Goal: Transaction & Acquisition: Purchase product/service

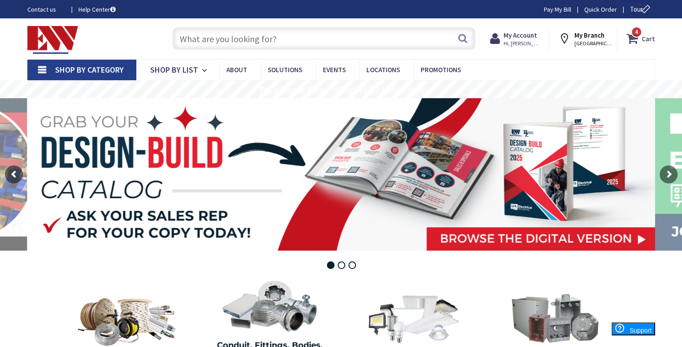
click at [642, 39] on strong "Cart" at bounding box center [647, 38] width 13 height 16
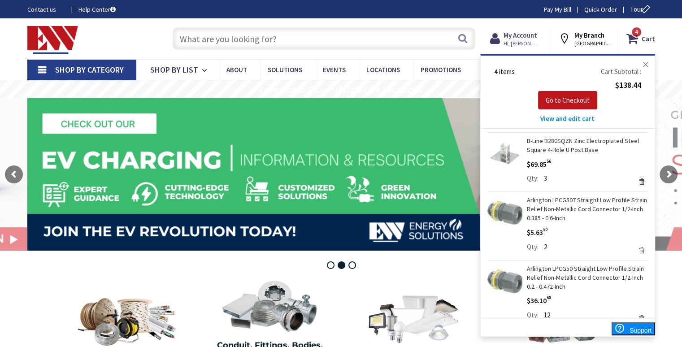
scroll to position [85, 0]
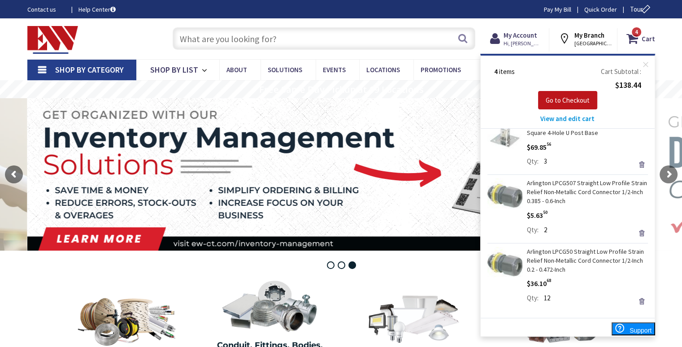
click at [562, 266] on link "Arlington LPCG50 Straight Low Profile Strain Relief Non-Metallic Cord Connector…" at bounding box center [587, 260] width 121 height 27
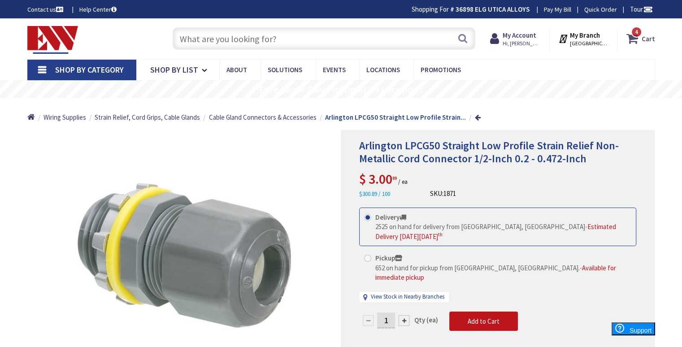
click at [638, 38] on icon at bounding box center [633, 38] width 15 height 16
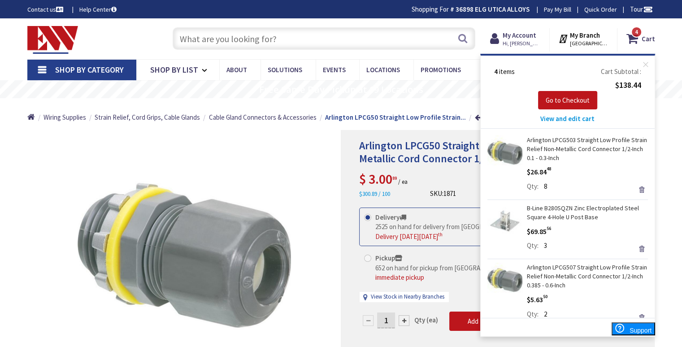
click at [604, 185] on div "Qty 8 Update" at bounding box center [587, 188] width 121 height 13
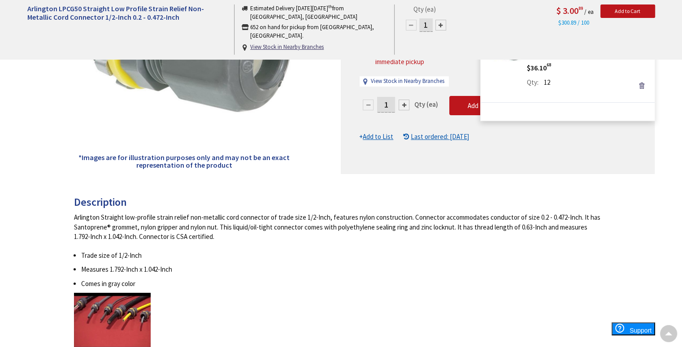
scroll to position [45, 0]
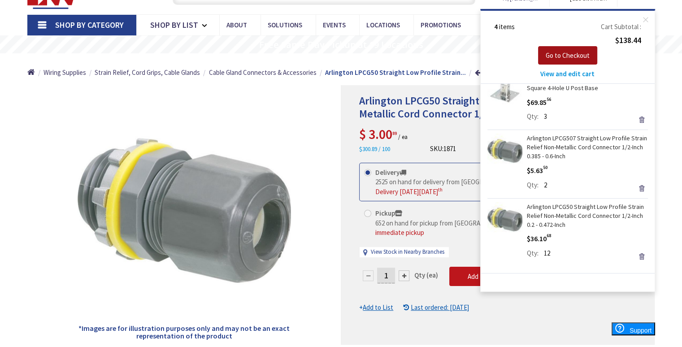
click at [561, 56] on span "Go to Checkout" at bounding box center [567, 55] width 44 height 9
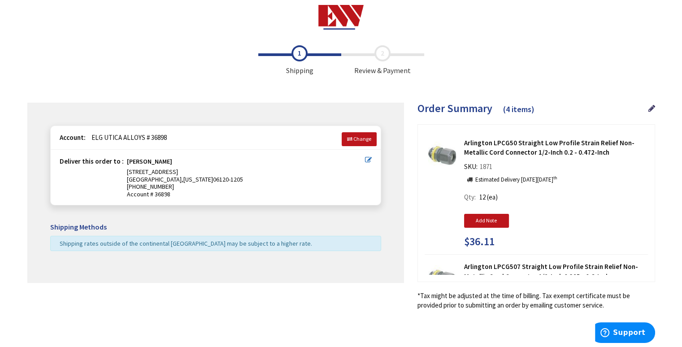
scroll to position [8, 0]
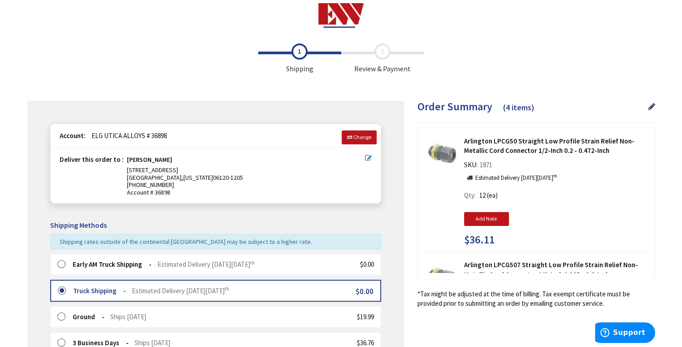
click at [485, 194] on span "12" at bounding box center [482, 195] width 6 height 9
click at [486, 195] on span "Qty 12 (ea)" at bounding box center [483, 196] width 38 height 13
drag, startPoint x: 473, startPoint y: 196, endPoint x: 484, endPoint y: 196, distance: 10.8
click at [484, 196] on span "Qty 12 (ea)" at bounding box center [483, 196] width 38 height 13
click at [651, 107] on icon at bounding box center [651, 107] width 7 height 8
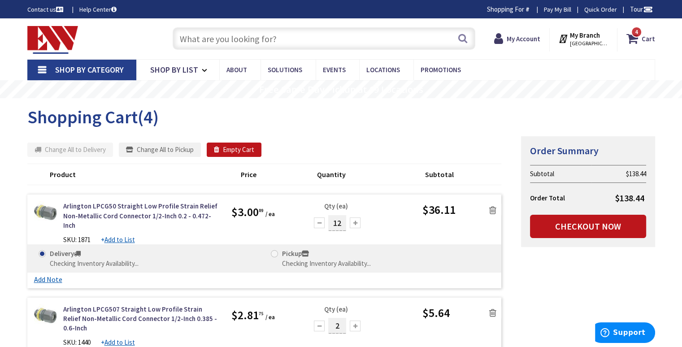
click at [319, 223] on div at bounding box center [319, 222] width 11 height 11
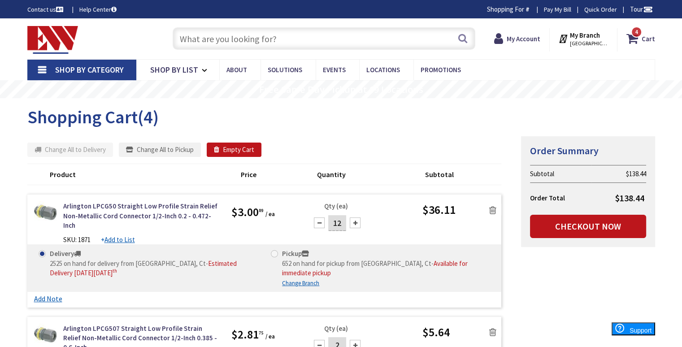
click at [319, 222] on div at bounding box center [319, 222] width 11 height 11
click at [317, 222] on div at bounding box center [319, 222] width 11 height 11
type input "10"
click at [299, 40] on input "text" at bounding box center [324, 38] width 303 height 22
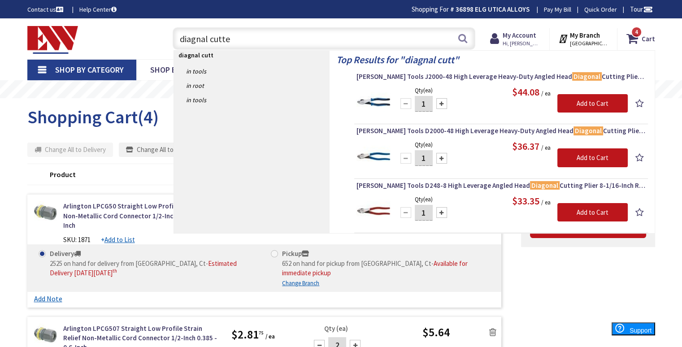
type input "diagnal cutter"
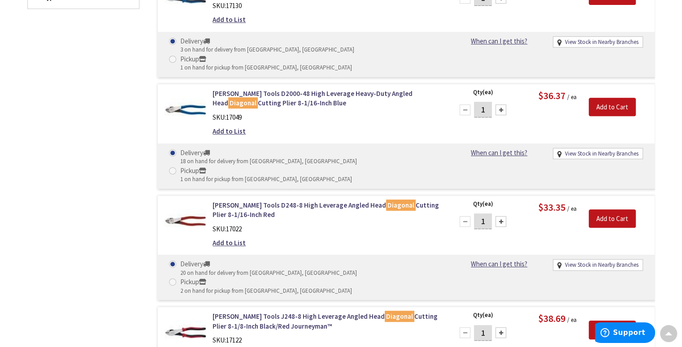
scroll to position [403, 0]
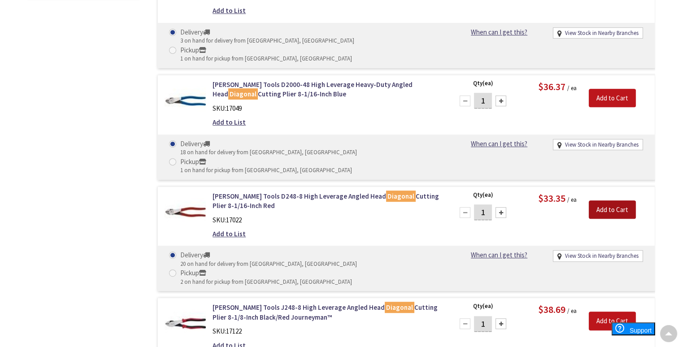
click at [606, 200] on input "Add to Cart" at bounding box center [611, 209] width 47 height 19
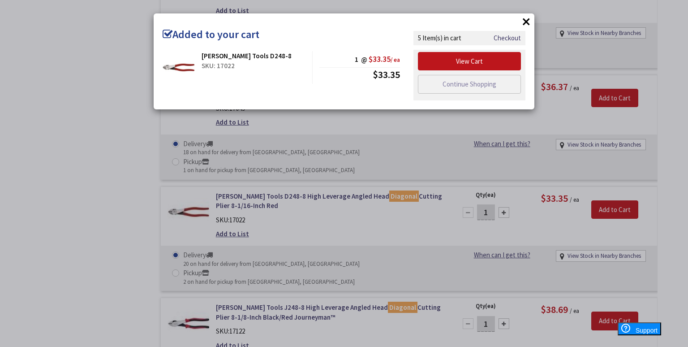
click at [526, 21] on button "×" at bounding box center [526, 21] width 13 height 13
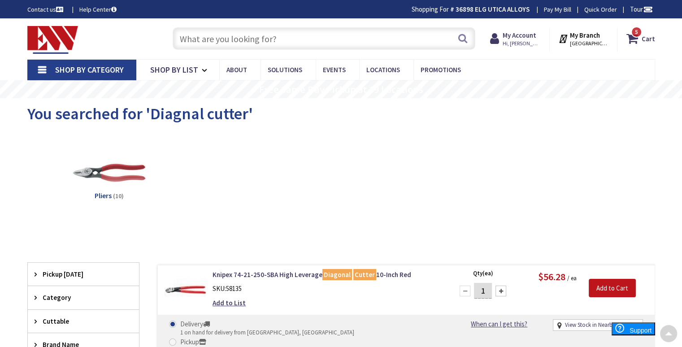
scroll to position [0, 0]
click at [255, 40] on input "text" at bounding box center [324, 38] width 303 height 22
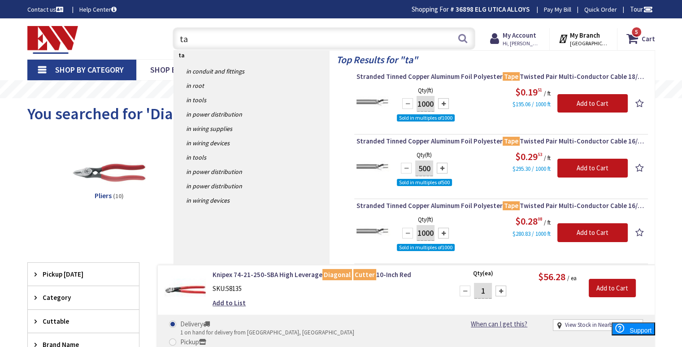
type input "t"
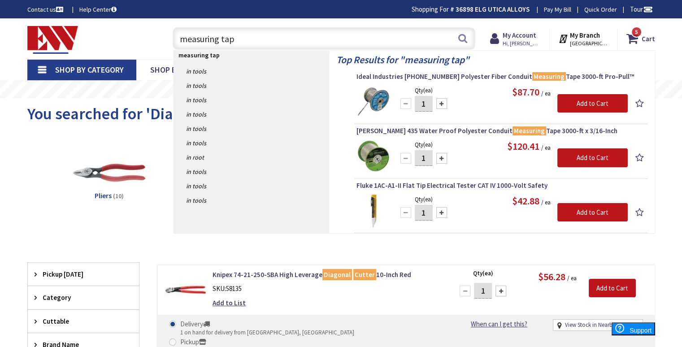
type input "measuring tape"
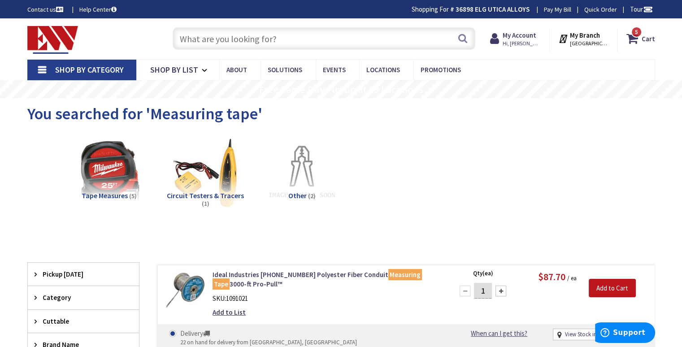
click at [106, 193] on span "Tape Measures" at bounding box center [105, 195] width 46 height 9
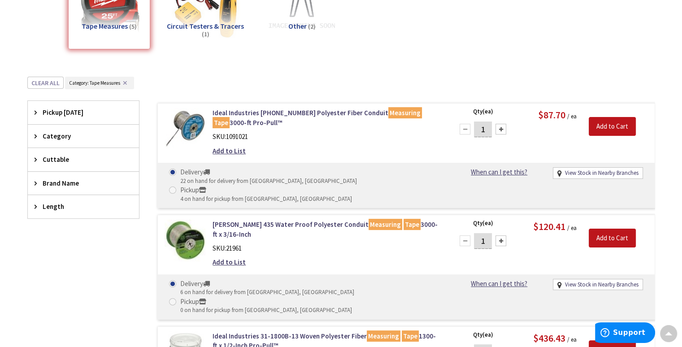
scroll to position [41, 0]
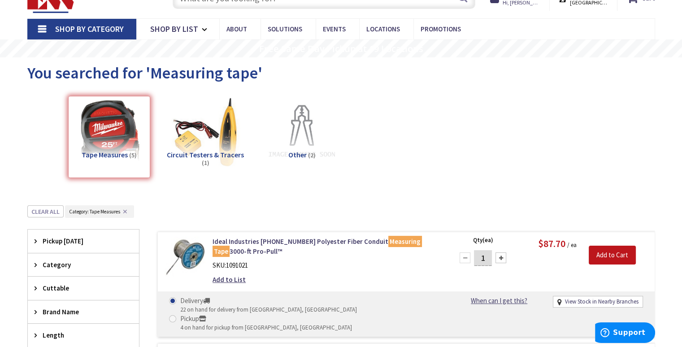
click at [119, 156] on div "Tape Measures (5)" at bounding box center [109, 137] width 82 height 82
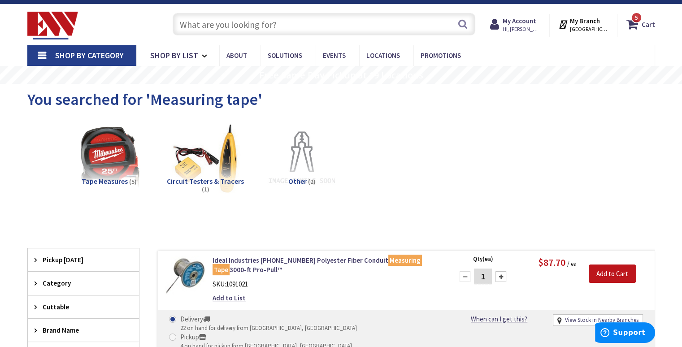
scroll to position [0, 0]
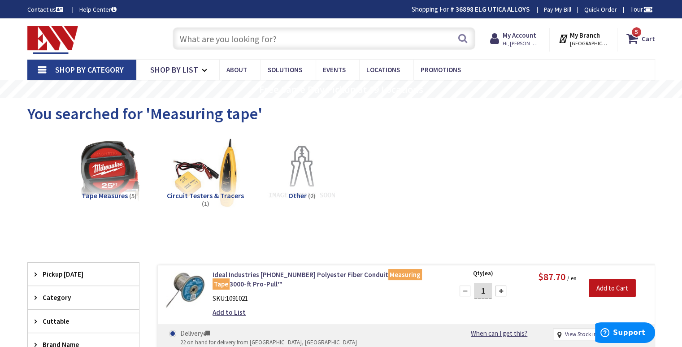
click at [37, 68] on link "Shop By Category" at bounding box center [81, 70] width 109 height 21
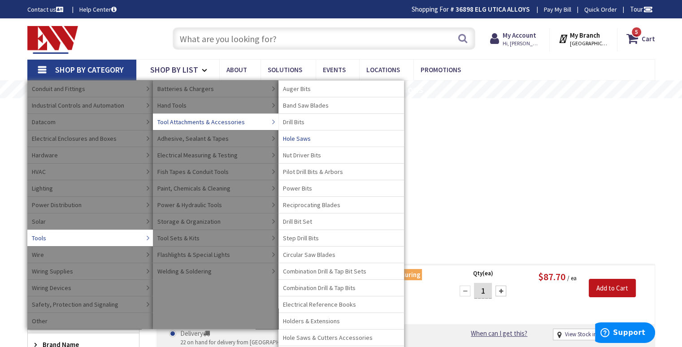
click at [298, 138] on span "Hole Saws" at bounding box center [297, 138] width 28 height 9
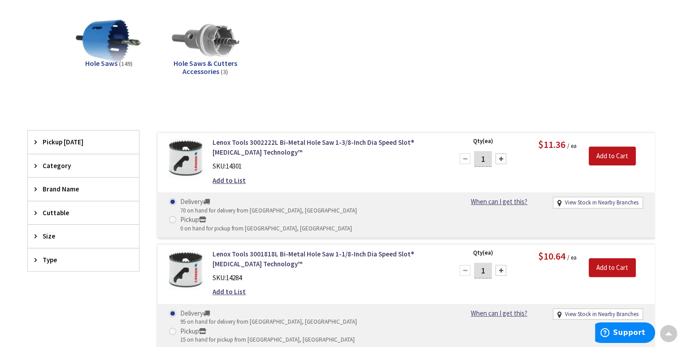
scroll to position [179, 0]
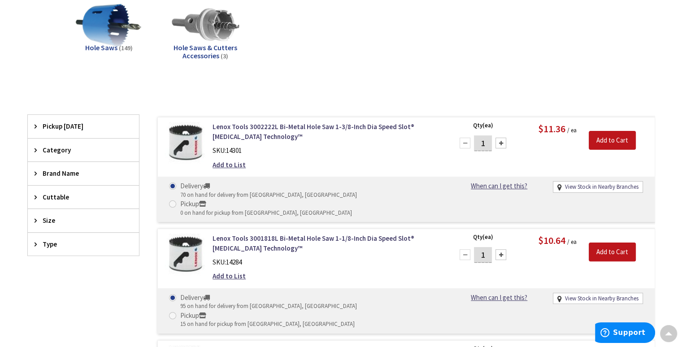
click at [52, 221] on span "Size" at bounding box center [79, 220] width 73 height 9
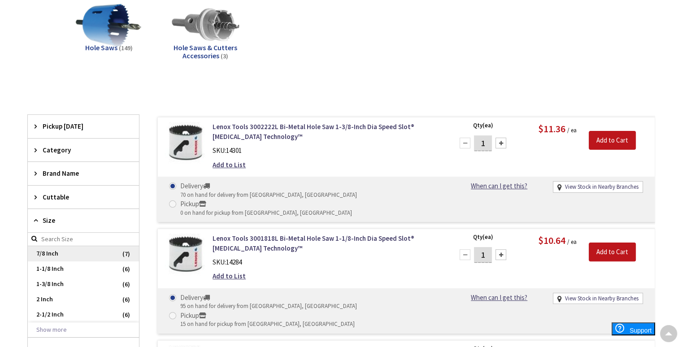
click at [48, 250] on span "7/8 Inch" at bounding box center [83, 253] width 111 height 15
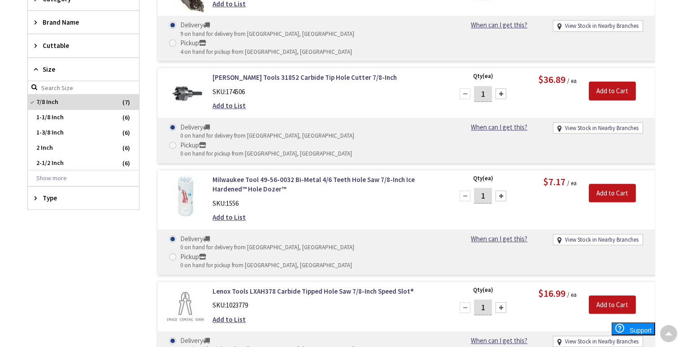
scroll to position [224, 0]
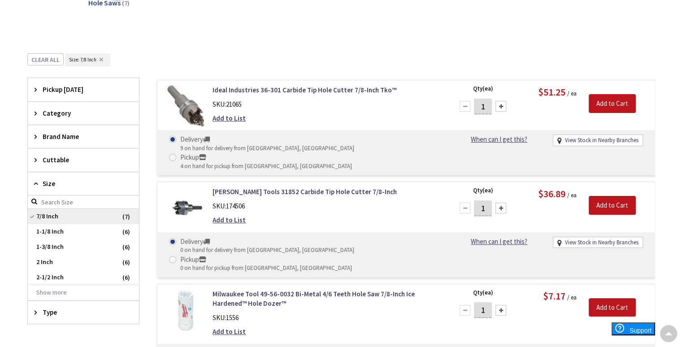
click at [43, 219] on span "7/8 Inch" at bounding box center [83, 216] width 111 height 15
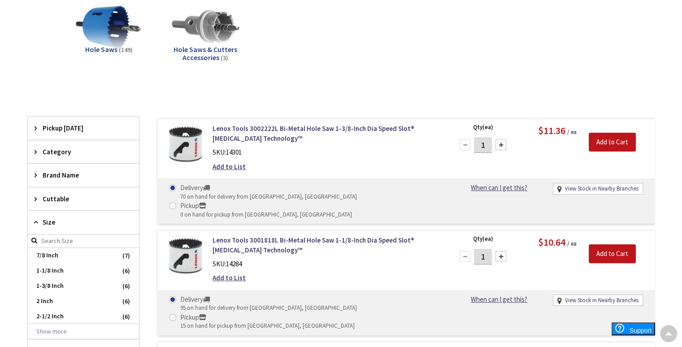
scroll to position [134, 0]
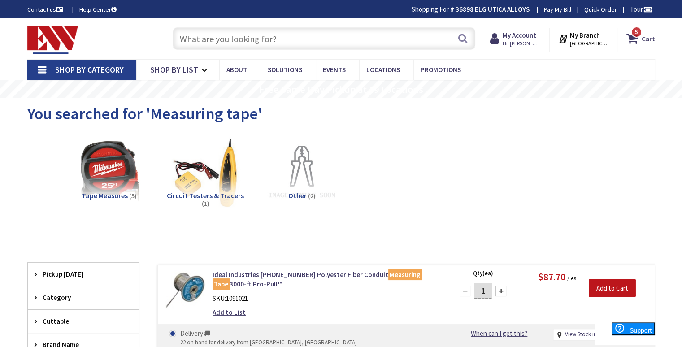
click at [46, 71] on link "Shop By Category" at bounding box center [81, 70] width 109 height 21
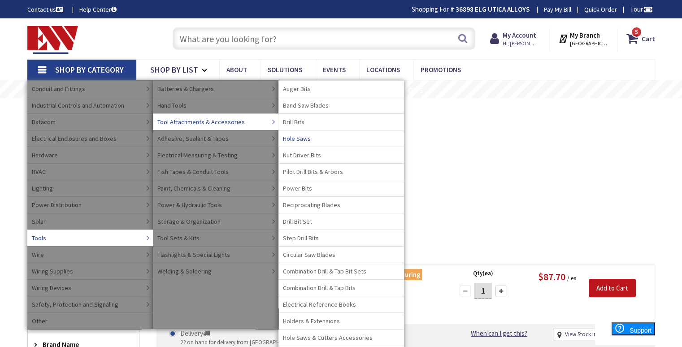
click at [299, 138] on span "Hole Saws" at bounding box center [297, 138] width 28 height 9
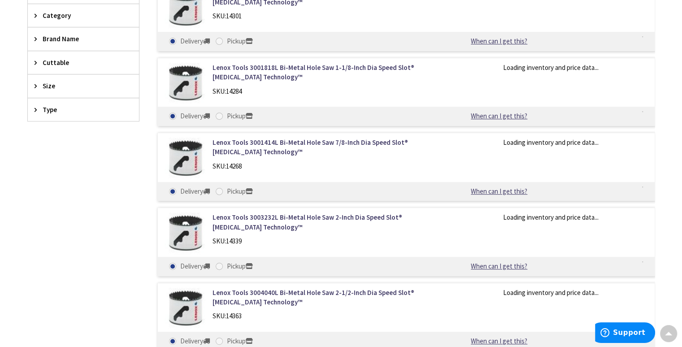
scroll to position [134, 0]
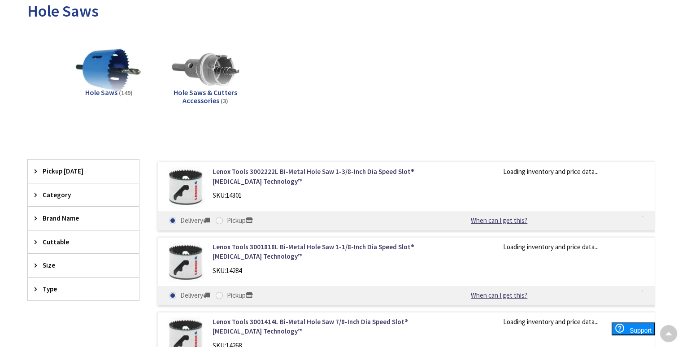
click at [37, 264] on icon at bounding box center [38, 265] width 7 height 7
click at [51, 299] on span "7/8 Inch" at bounding box center [83, 298] width 111 height 15
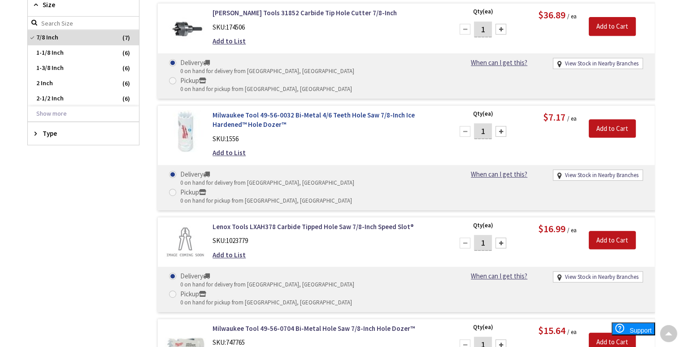
scroll to position [403, 0]
click at [298, 221] on link "Lenox Tools LXAH378 Carbide Tipped Hole Saw 7/8-Inch Speed Slot®" at bounding box center [326, 225] width 228 height 9
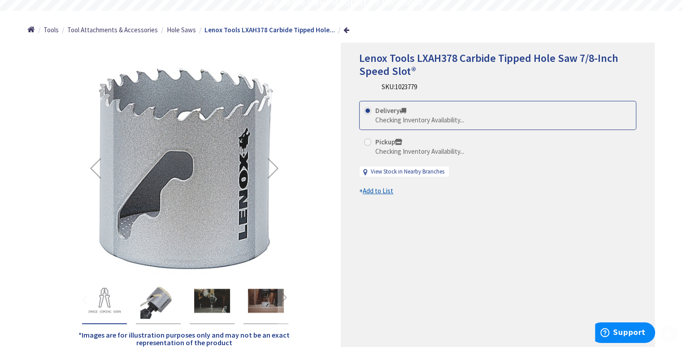
scroll to position [90, 0]
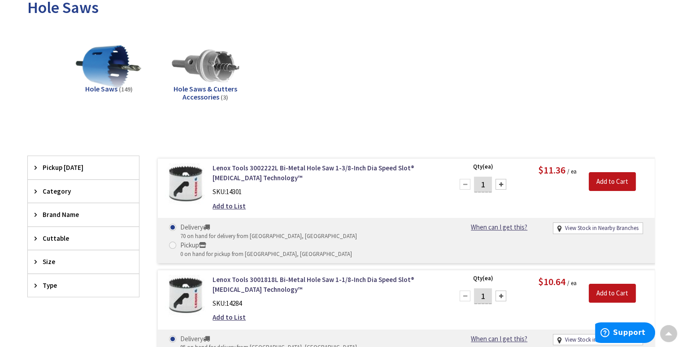
scroll to position [134, 0]
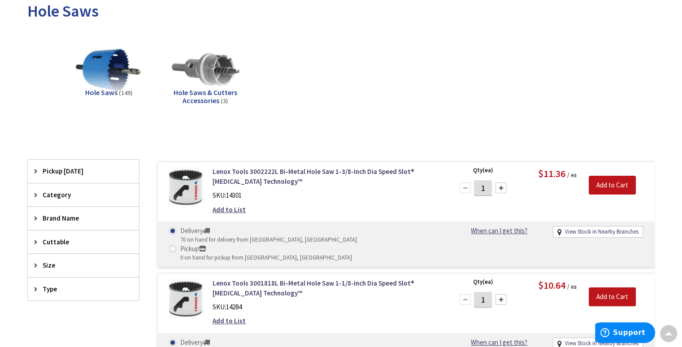
click at [35, 263] on icon at bounding box center [38, 265] width 7 height 7
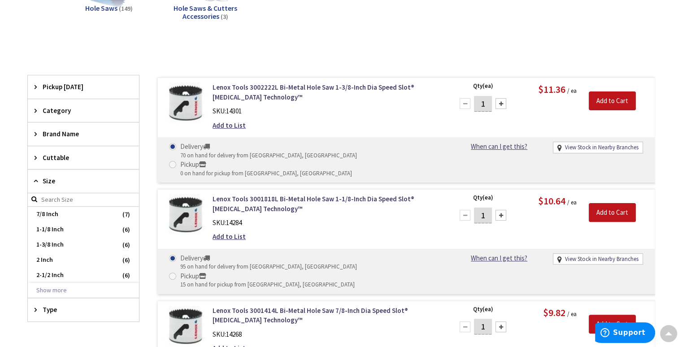
scroll to position [224, 0]
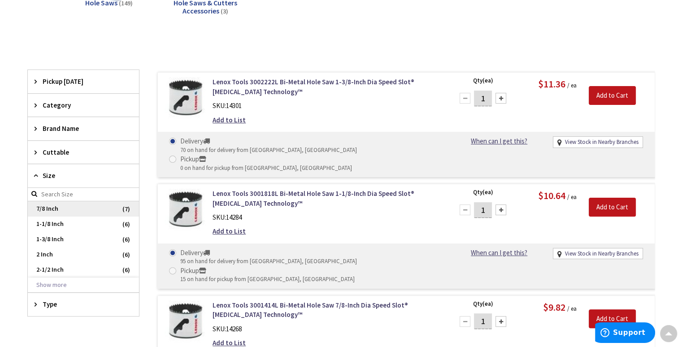
click at [47, 208] on span "7/8 Inch" at bounding box center [83, 208] width 111 height 15
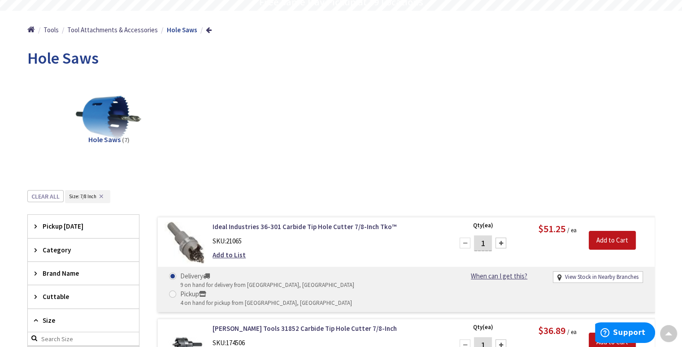
scroll to position [0, 0]
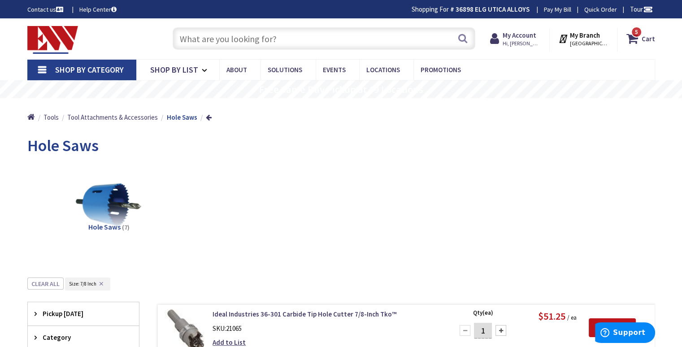
click at [229, 42] on input "text" at bounding box center [324, 38] width 303 height 22
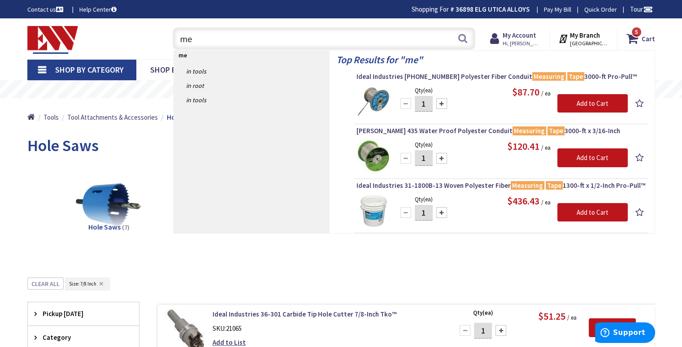
type input "m"
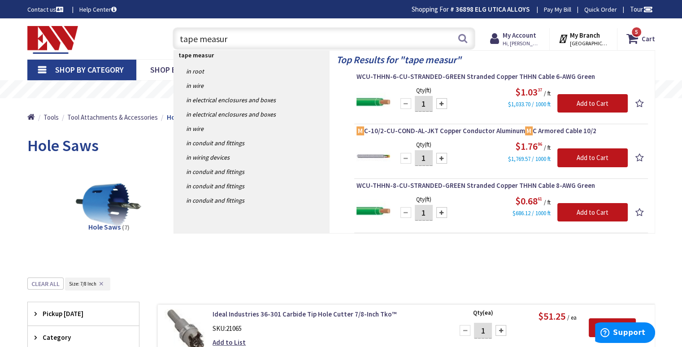
type input "tape measure"
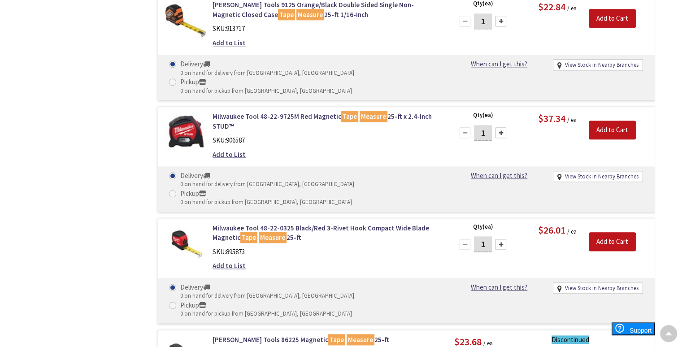
scroll to position [896, 0]
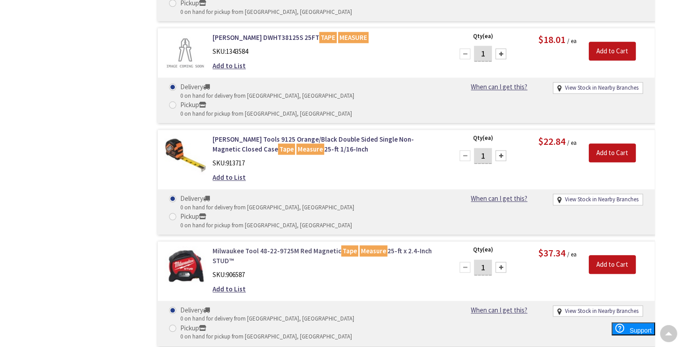
click at [274, 246] on link "Milwaukee Tool 48-22-9725M Red Magnetic Tape Measure 25-ft x 2.4-Inch STUD™" at bounding box center [326, 255] width 228 height 19
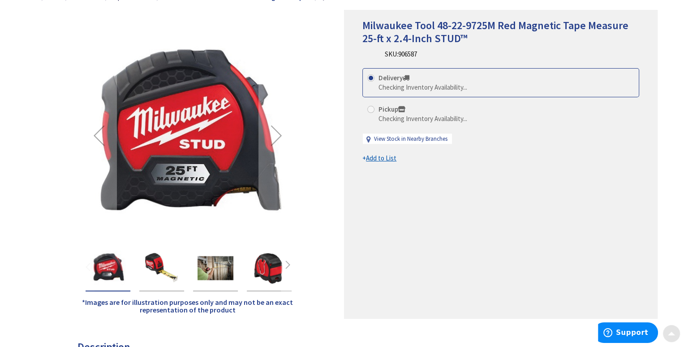
scroll to position [134, 0]
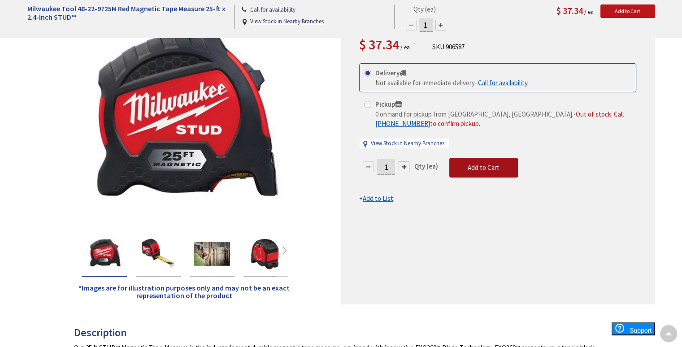
click at [485, 171] on button "Add to Cart" at bounding box center [483, 168] width 69 height 20
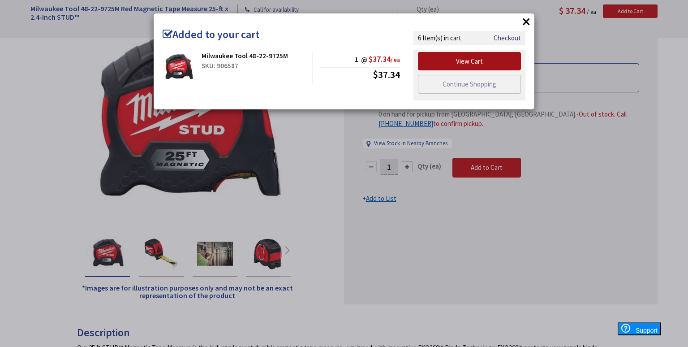
click at [453, 61] on link "View Cart" at bounding box center [469, 61] width 103 height 19
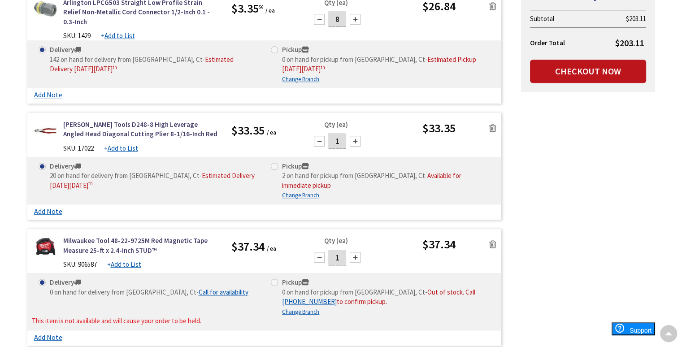
scroll to position [583, 0]
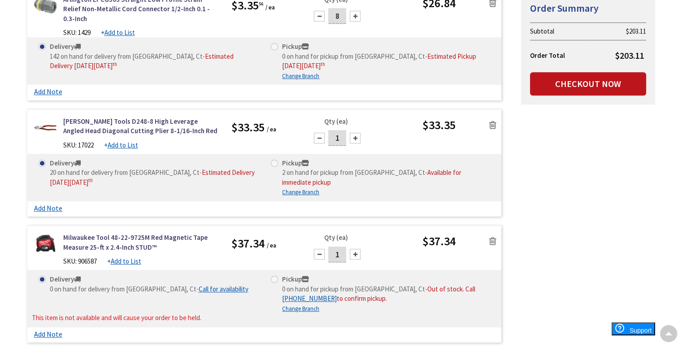
click at [491, 237] on icon at bounding box center [492, 241] width 7 height 9
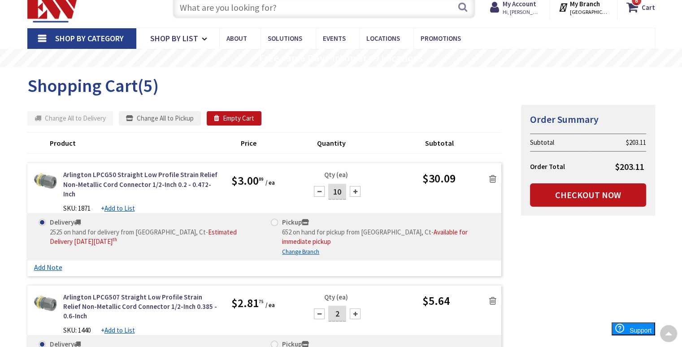
scroll to position [0, 0]
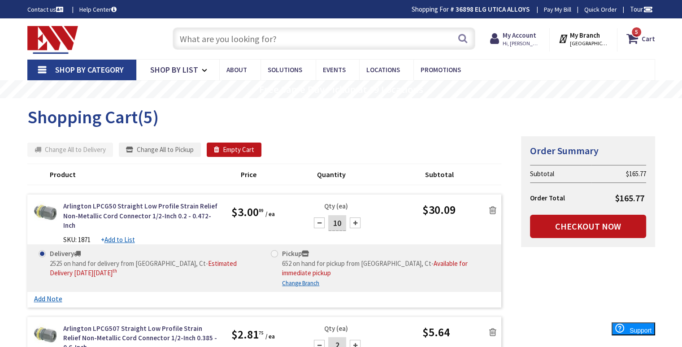
click at [231, 42] on input "text" at bounding box center [324, 38] width 303 height 22
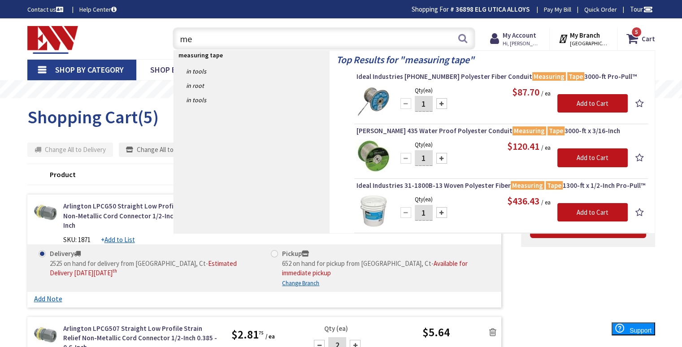
type input "m"
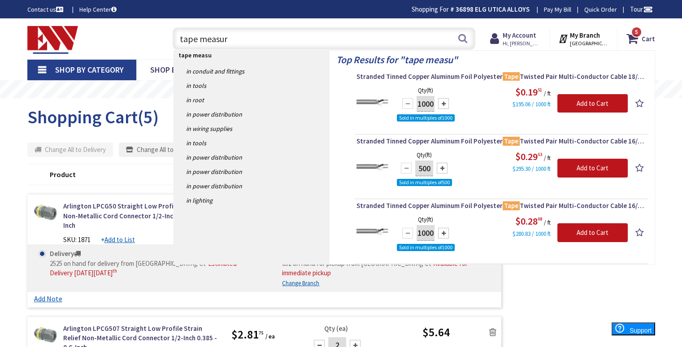
type input "tape measure"
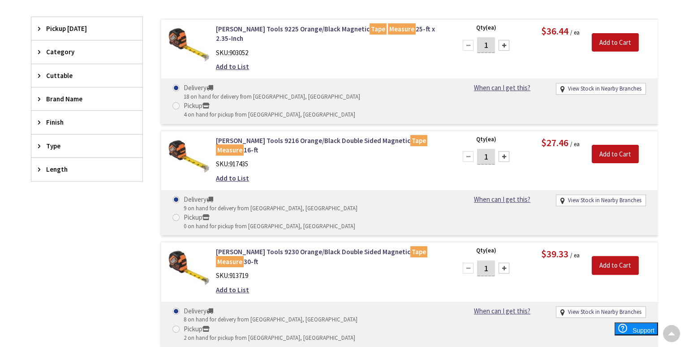
scroll to position [224, 0]
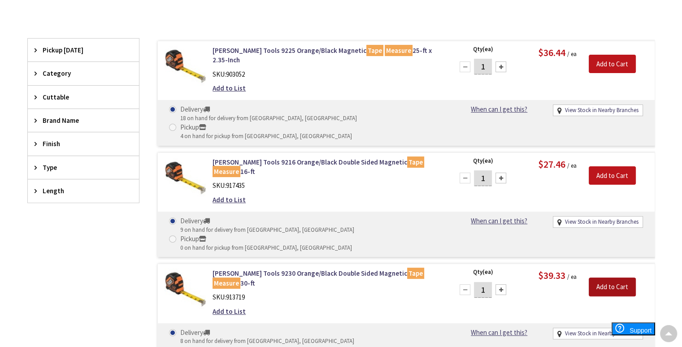
click at [601, 277] on input "Add to Cart" at bounding box center [611, 286] width 47 height 19
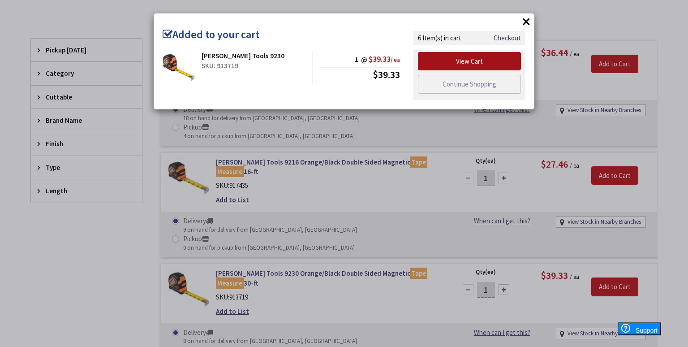
click at [438, 54] on link "View Cart" at bounding box center [469, 61] width 103 height 19
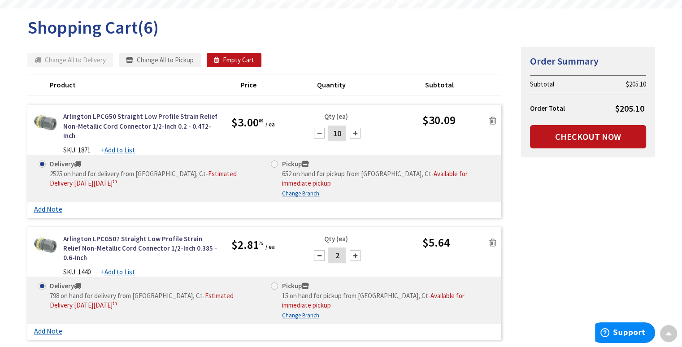
scroll to position [179, 0]
